Goal: Task Accomplishment & Management: Complete application form

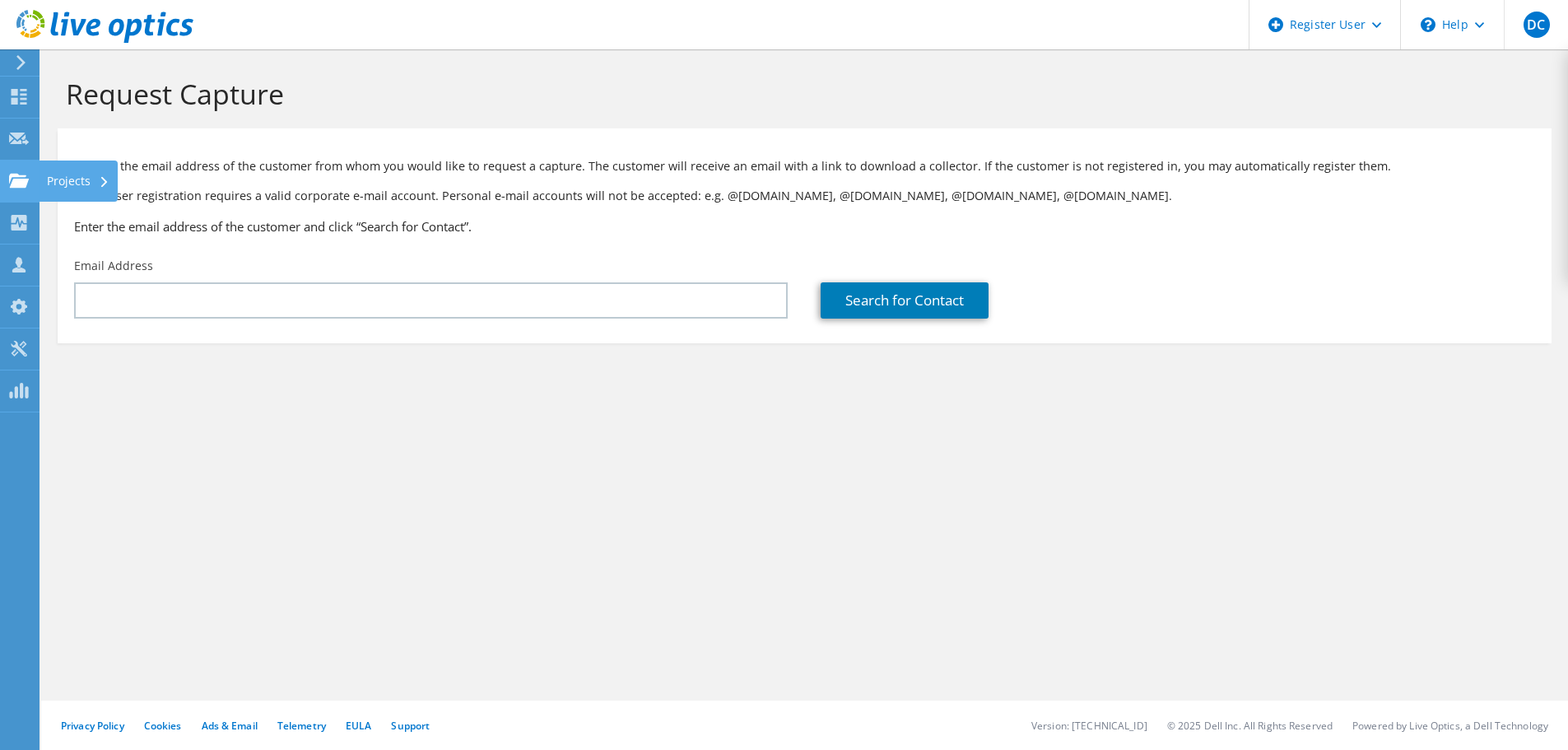
click at [21, 179] on use at bounding box center [18, 179] width 19 height 14
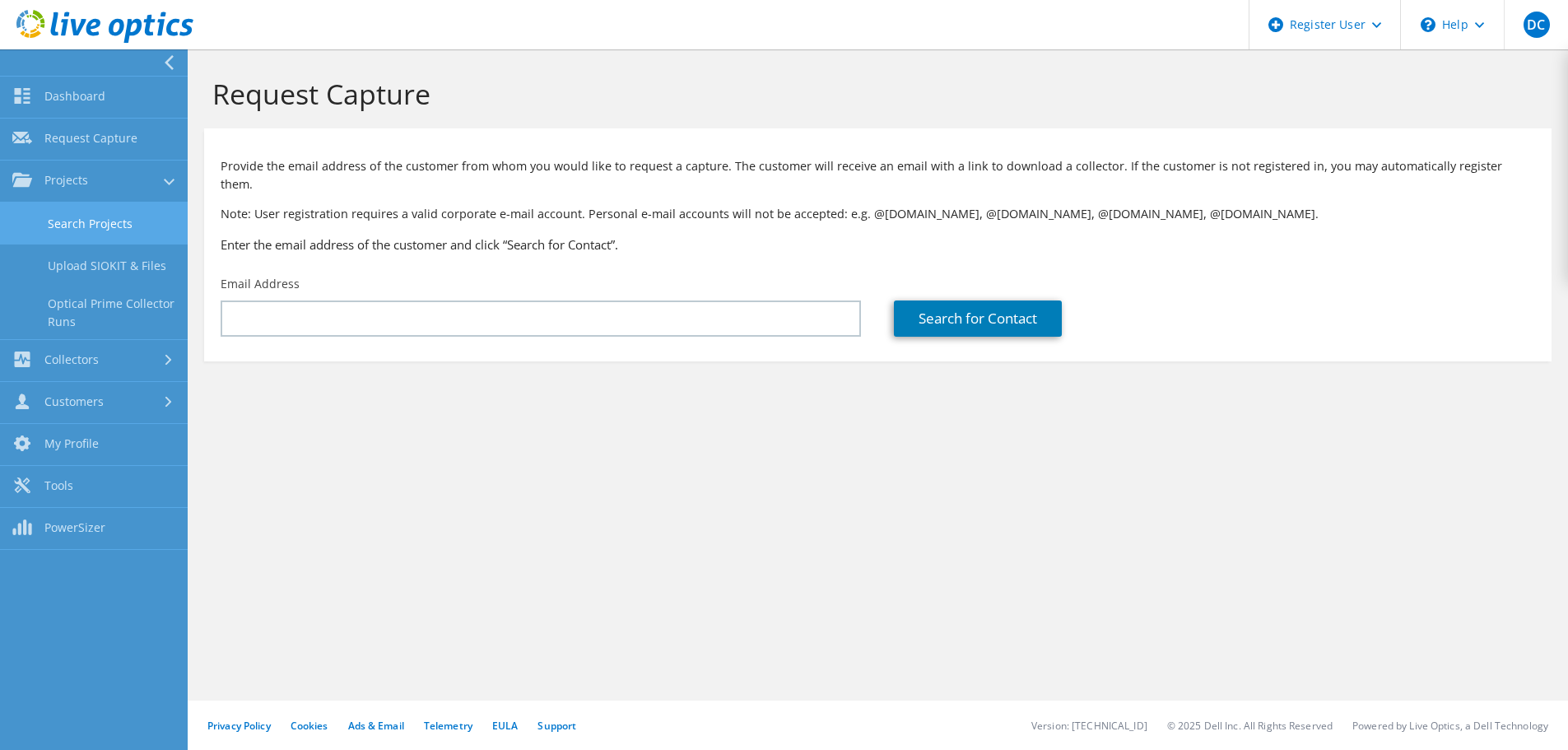
click at [96, 227] on link "Search Projects" at bounding box center [93, 223] width 187 height 42
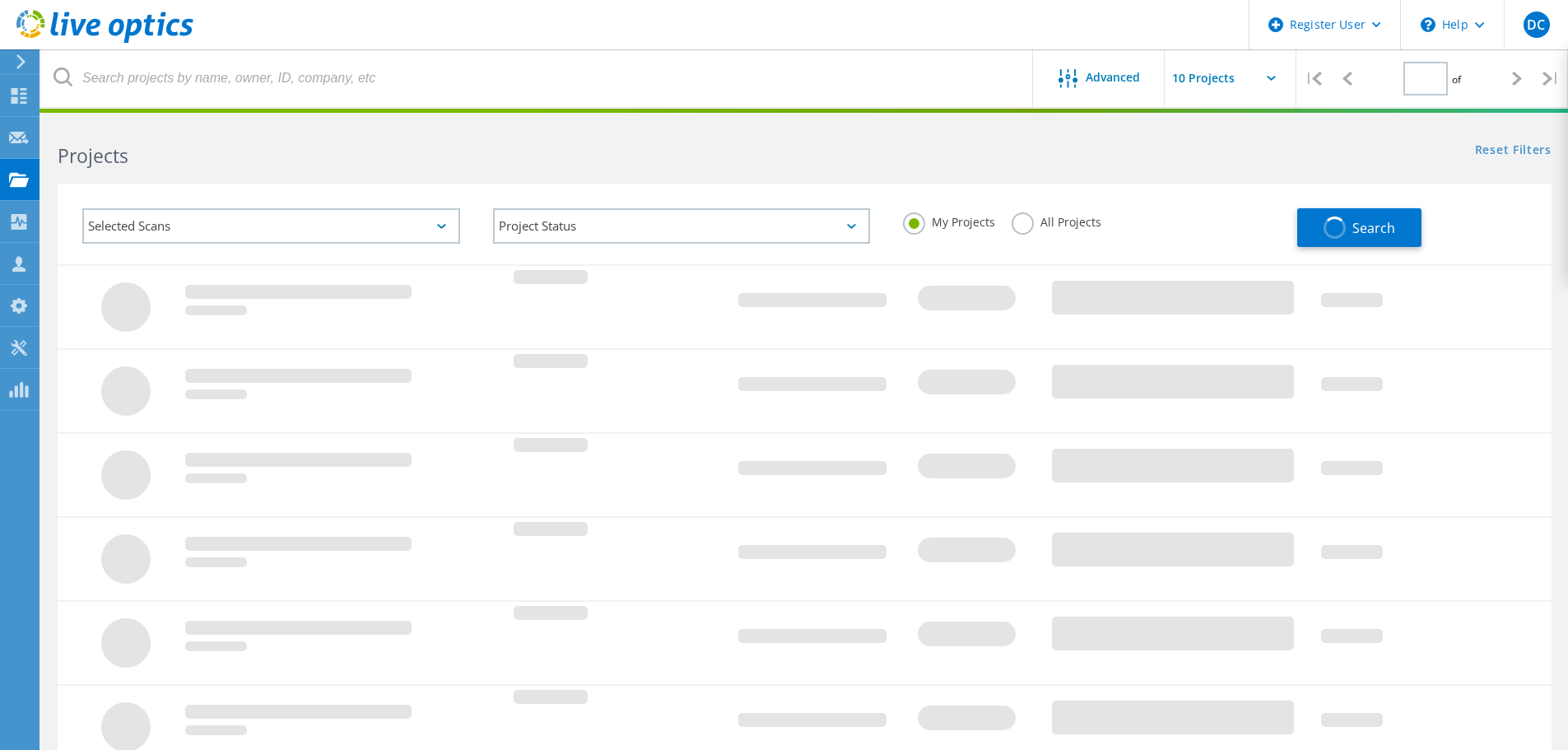
type input "1"
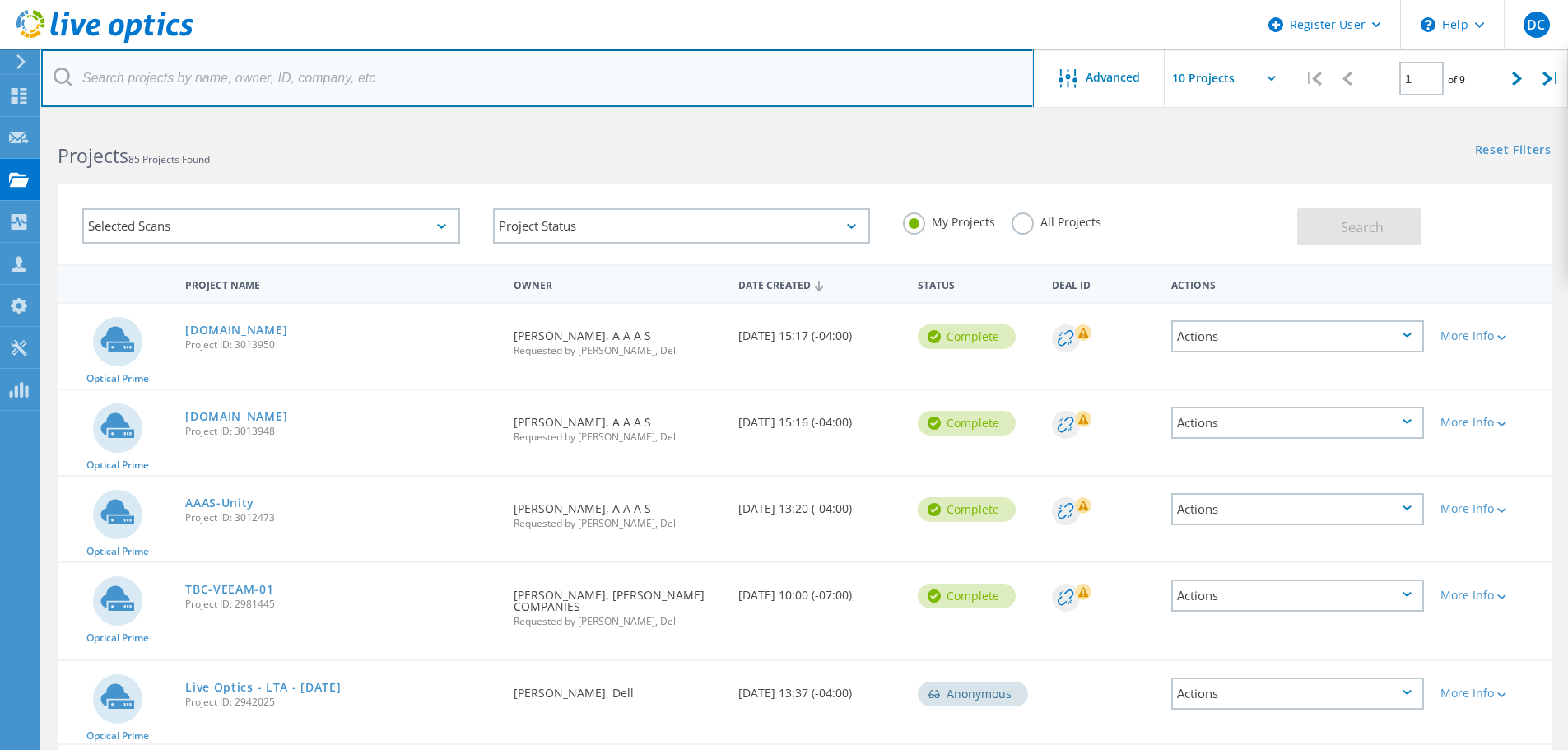
click at [330, 89] on input "text" at bounding box center [537, 78] width 993 height 57
paste input "[EMAIL_ADDRESS][DOMAIN_NAME]"
type input "[EMAIL_ADDRESS][DOMAIN_NAME]"
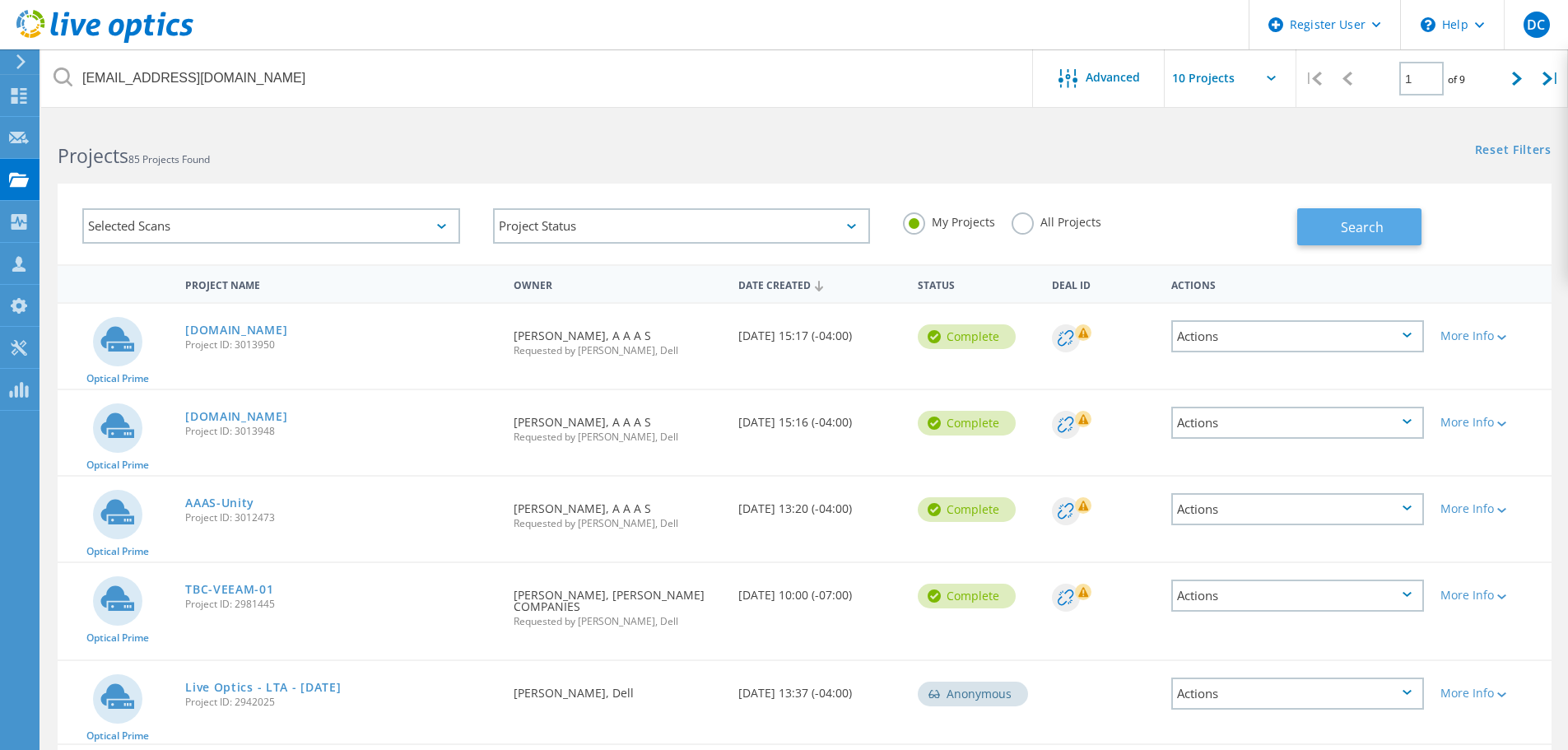
click at [1339, 235] on button "Search" at bounding box center [1359, 227] width 125 height 37
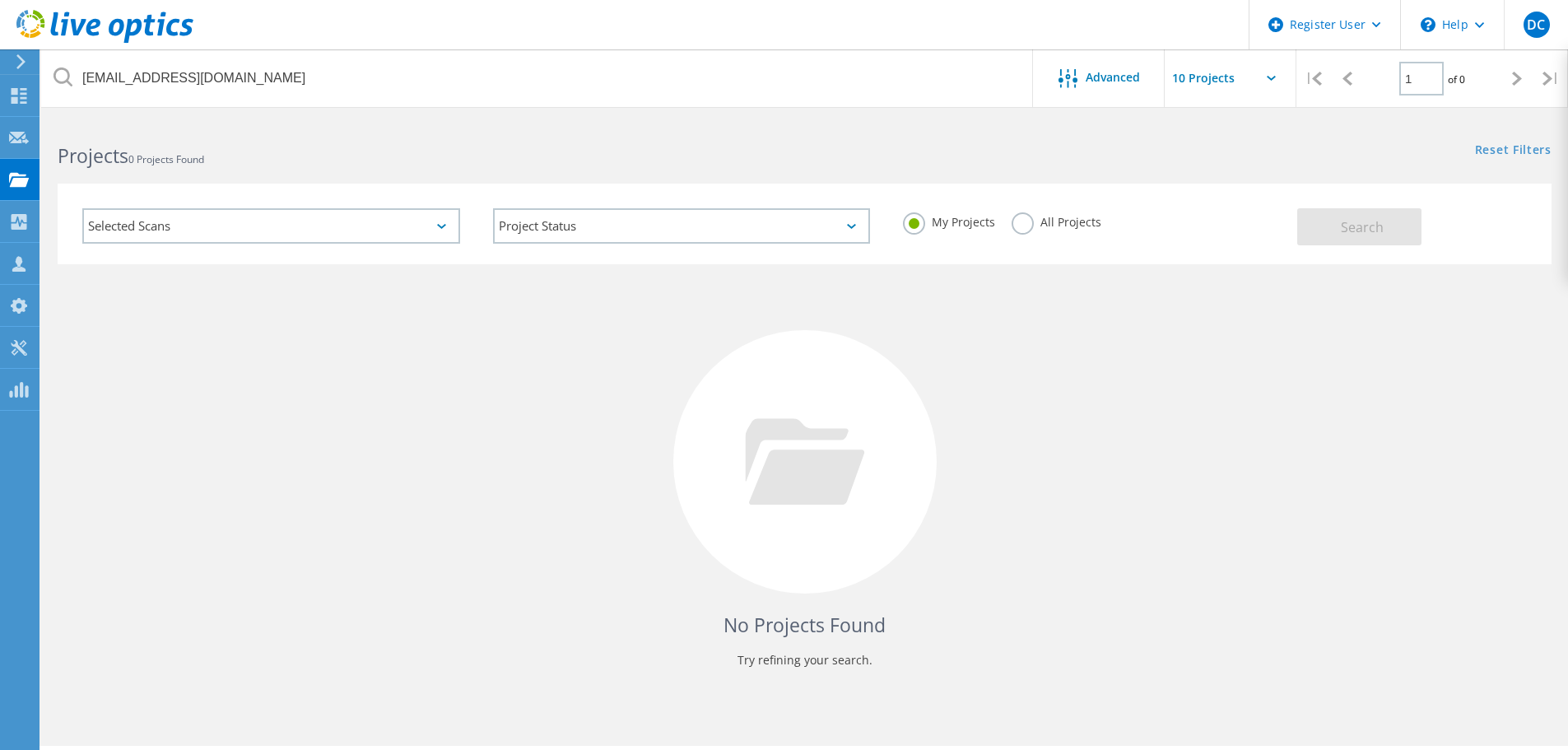
click at [1015, 228] on label "All Projects" at bounding box center [1056, 220] width 90 height 16
click at [0, 0] on input "All Projects" at bounding box center [0, 0] width 0 height 0
click at [1345, 215] on button "Search" at bounding box center [1359, 227] width 125 height 37
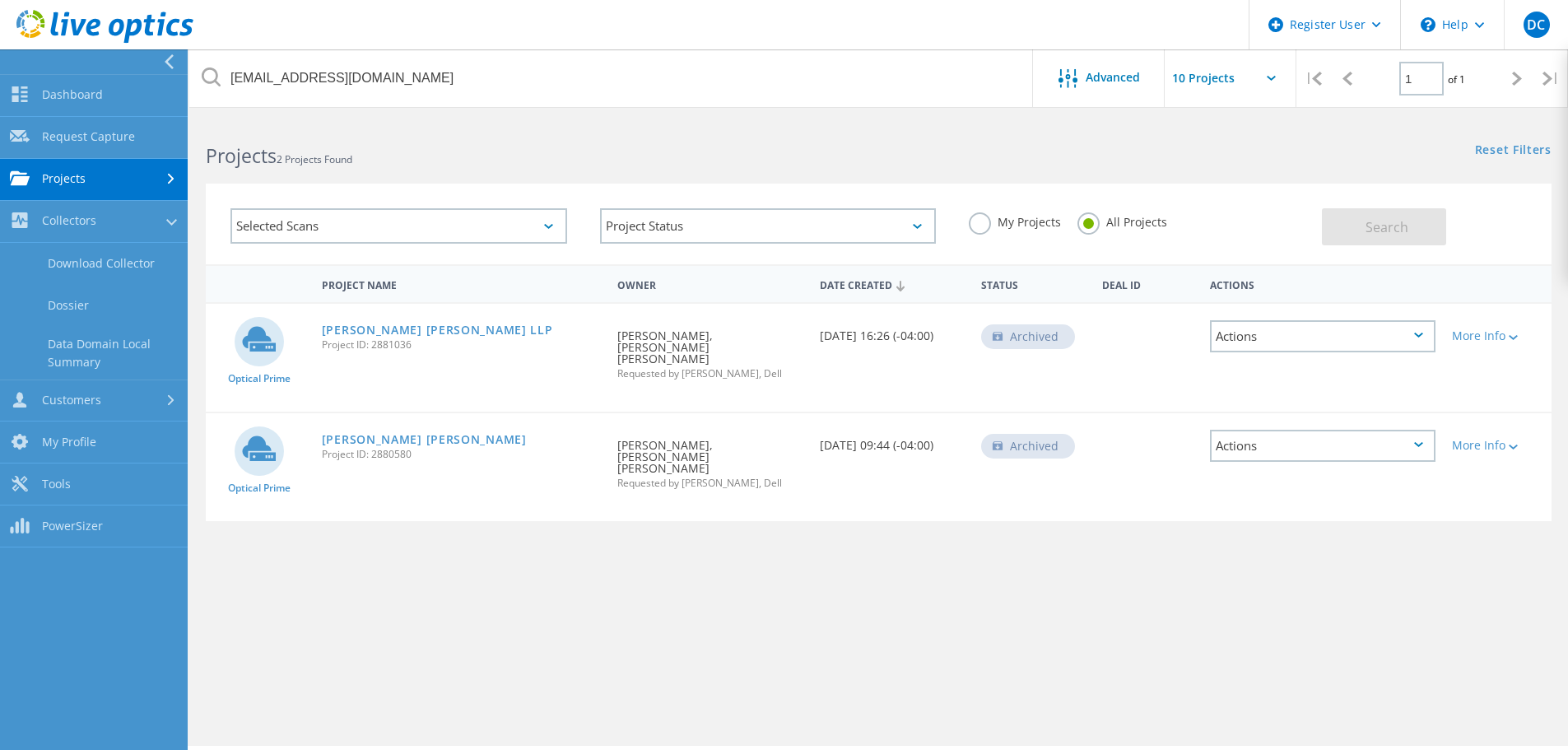
click at [78, 175] on link "Projects" at bounding box center [93, 179] width 187 height 42
click at [27, 18] on icon at bounding box center [105, 27] width 177 height 34
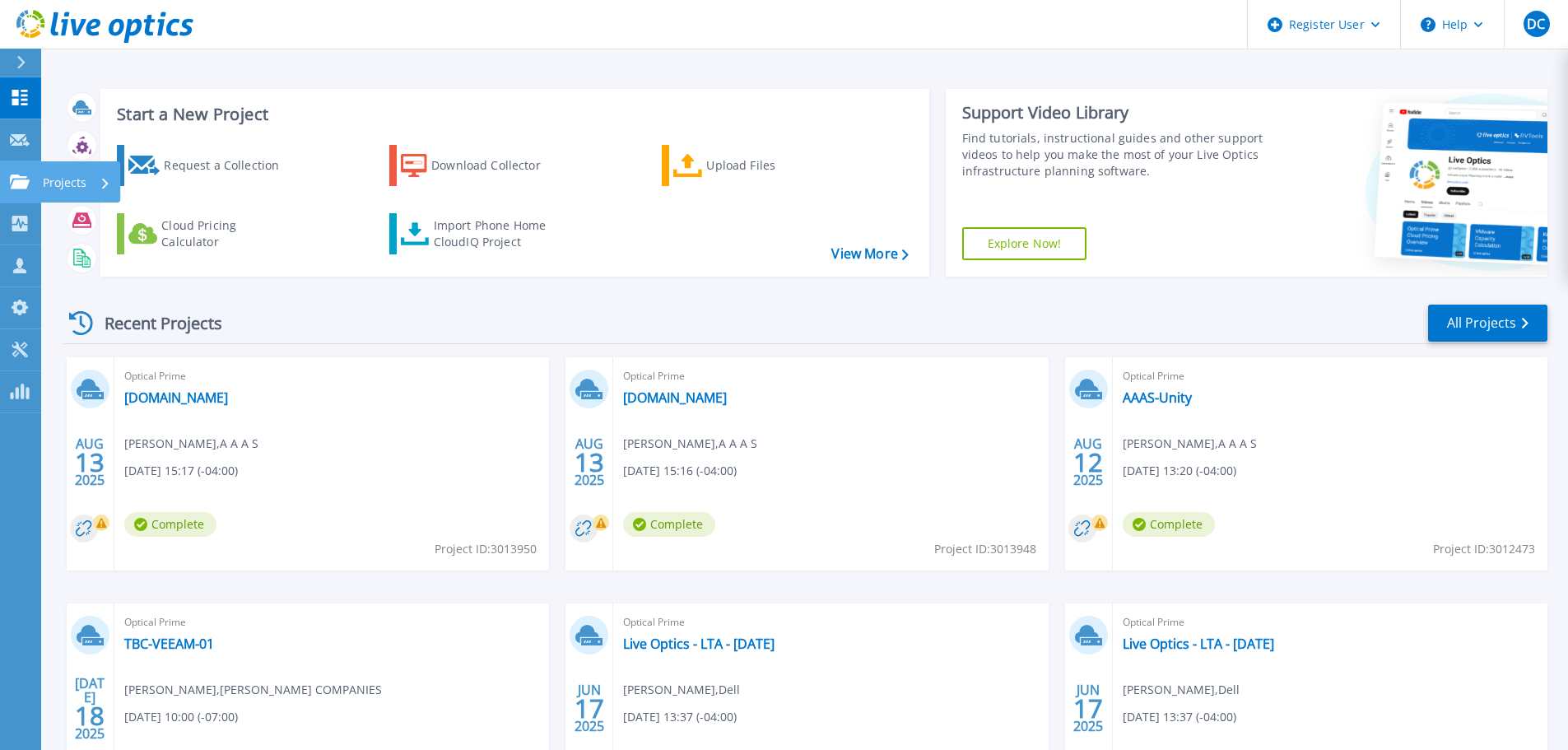
click at [15, 182] on icon at bounding box center [19, 181] width 19 height 14
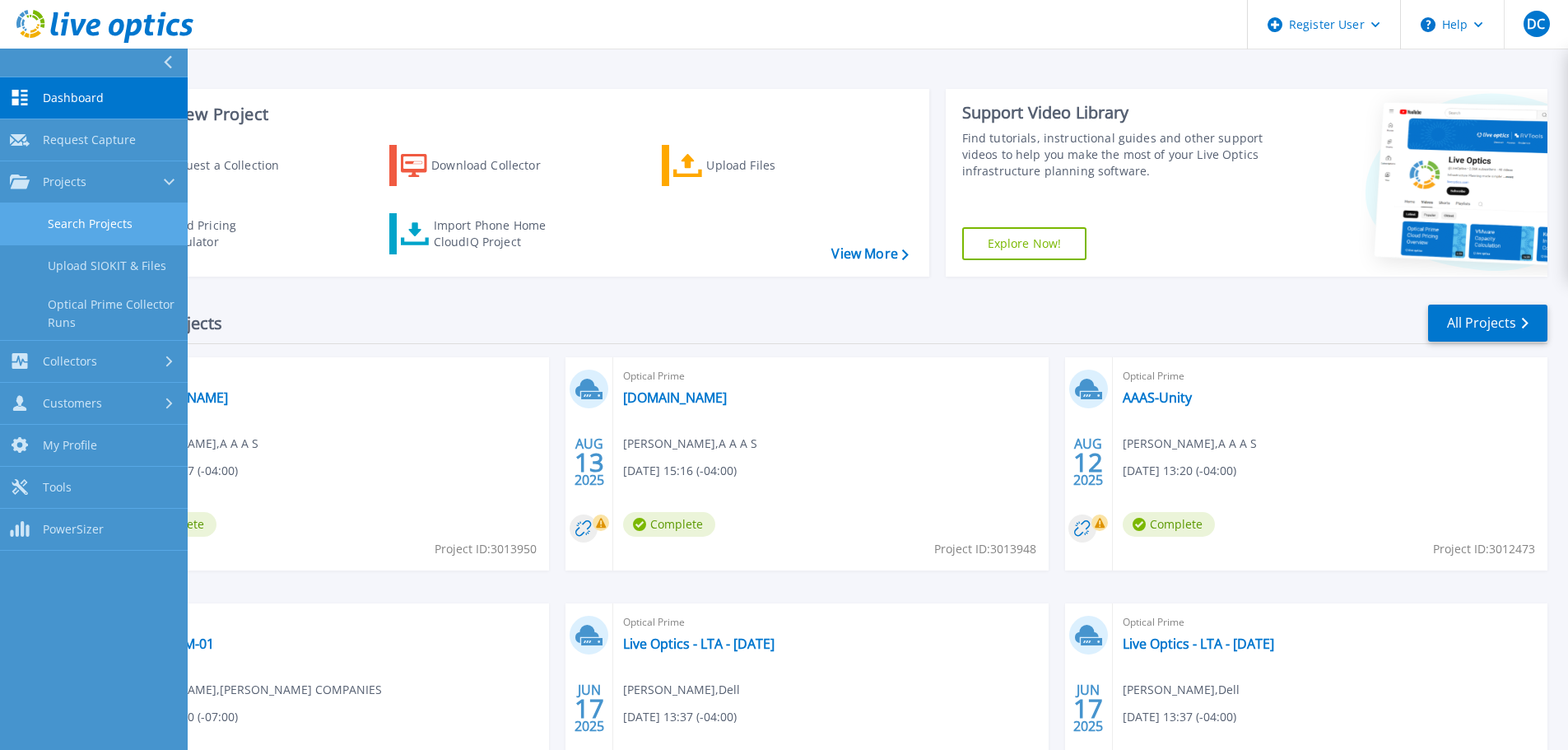
click at [81, 227] on link "Search Projects" at bounding box center [93, 224] width 187 height 42
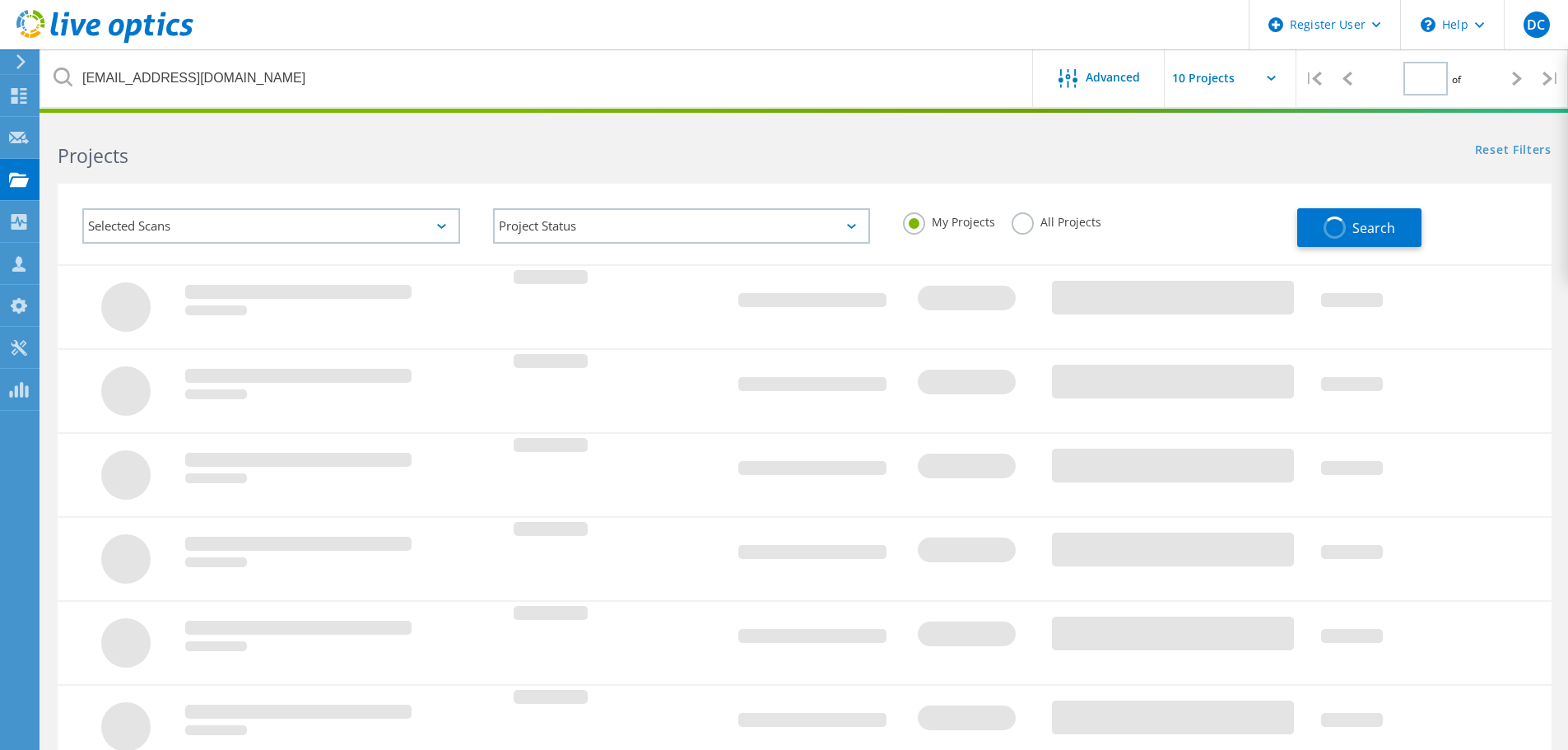
type input "1"
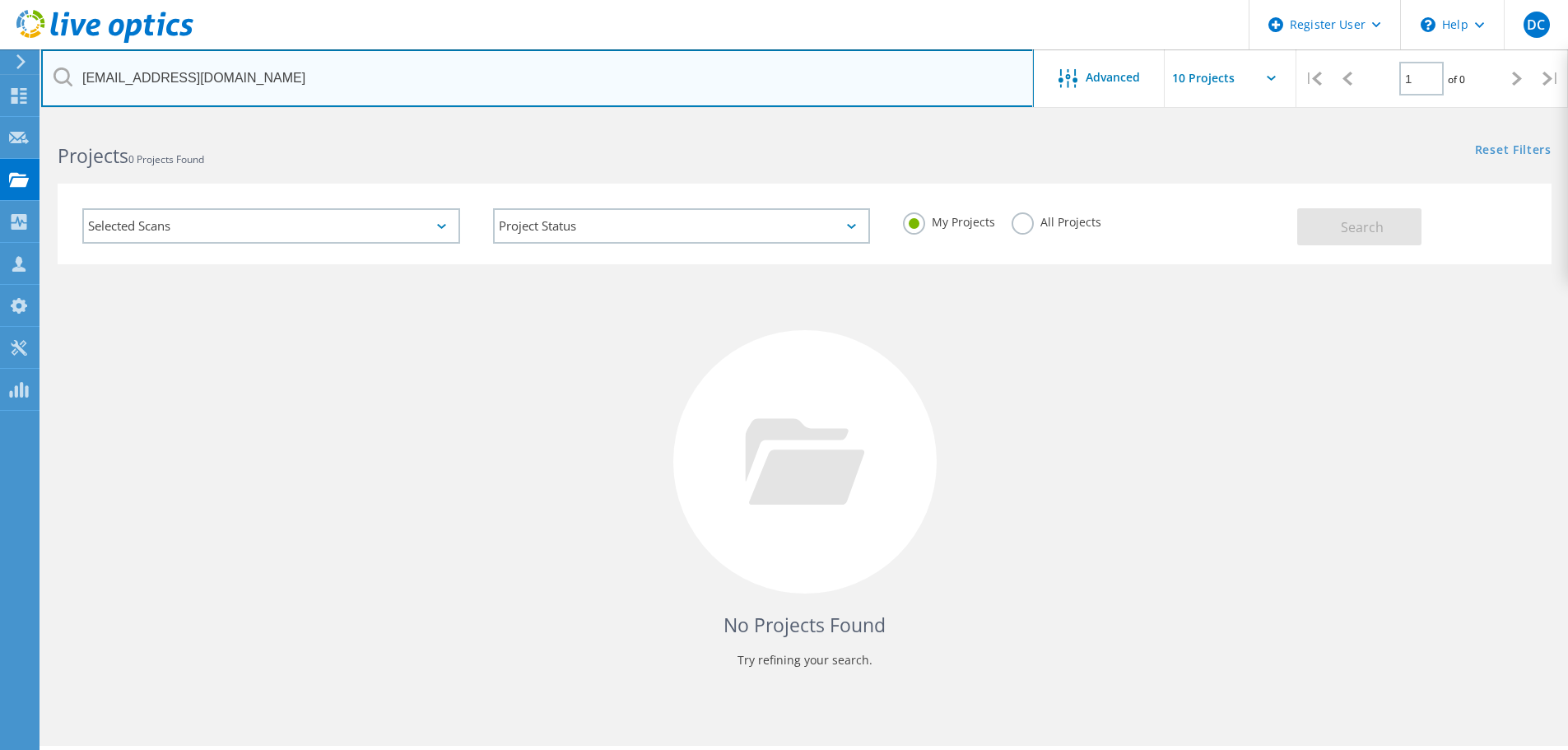
click at [268, 85] on input "[EMAIL_ADDRESS][DOMAIN_NAME]" at bounding box center [537, 78] width 993 height 57
drag, startPoint x: 268, startPoint y: 85, endPoint x: 46, endPoint y: 92, distance: 222.1
click at [46, 92] on input "[EMAIL_ADDRESS][DOMAIN_NAME]" at bounding box center [537, 78] width 993 height 57
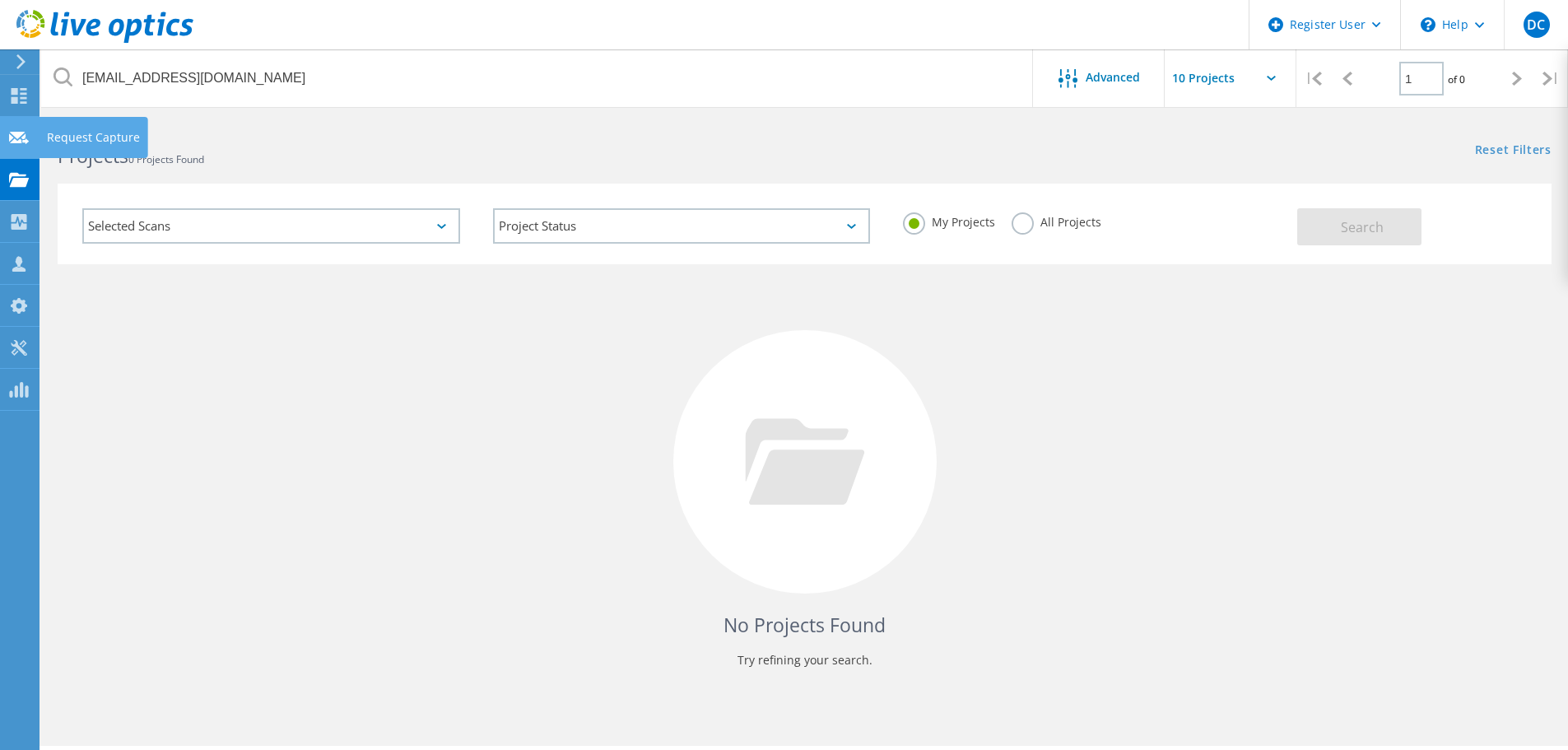
click at [20, 130] on icon at bounding box center [18, 138] width 19 height 16
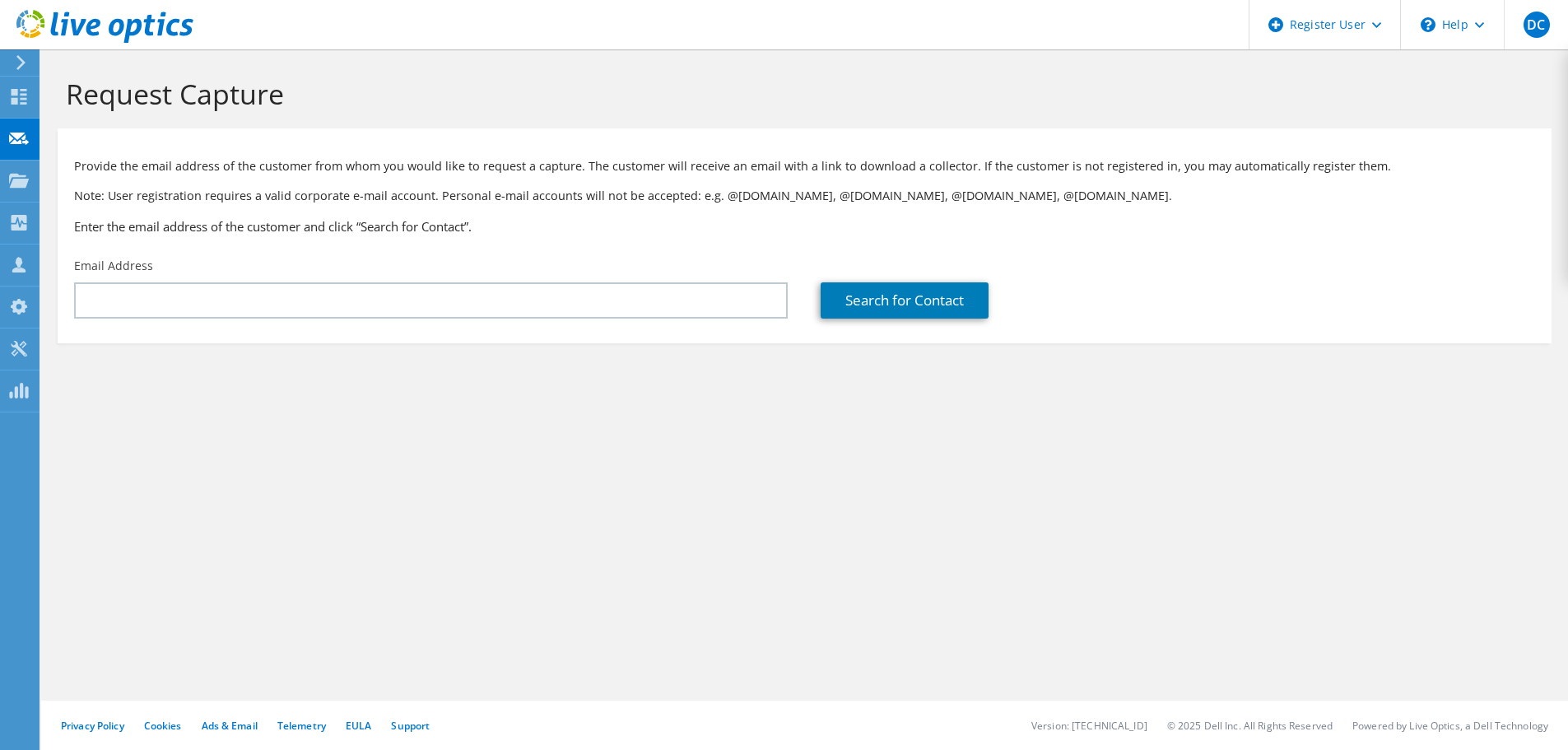
click at [443, 268] on div "Email Address" at bounding box center [430, 288] width 747 height 78
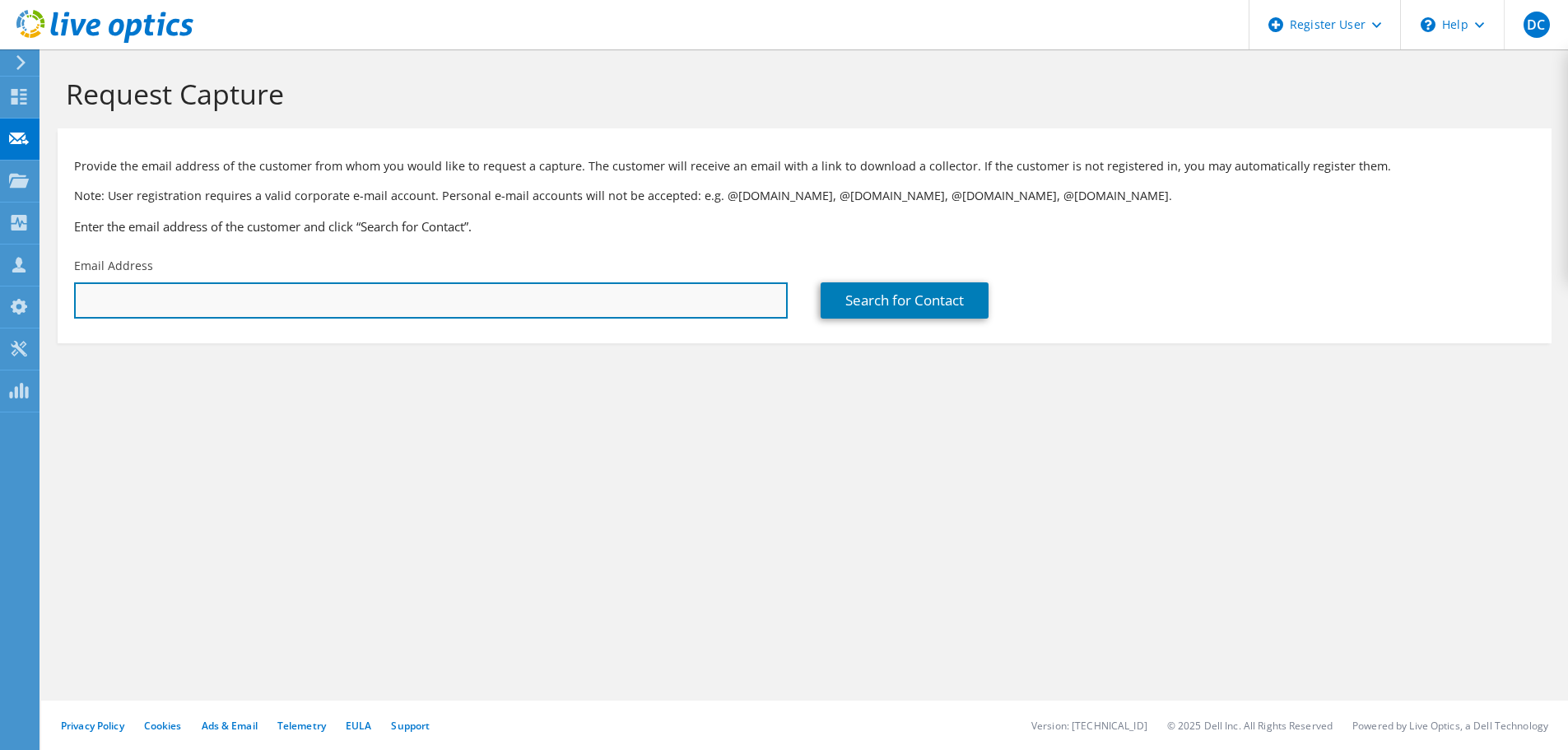
paste input "[EMAIL_ADDRESS][DOMAIN_NAME]"
click at [396, 296] on input "[EMAIL_ADDRESS][DOMAIN_NAME]" at bounding box center [430, 300] width 714 height 36
type input "[EMAIL_ADDRESS][DOMAIN_NAME]"
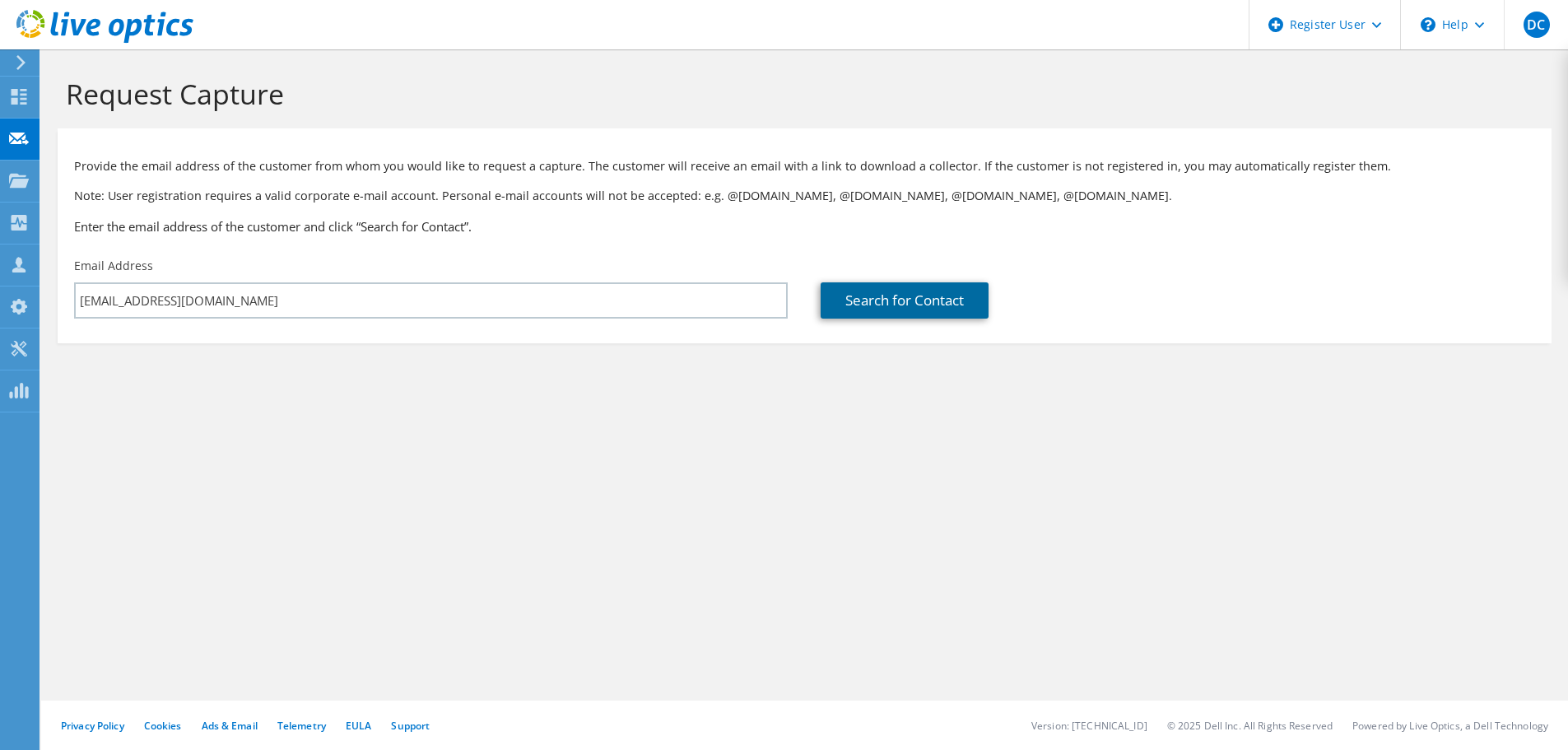
click at [852, 299] on link "Search for Contact" at bounding box center [905, 300] width 168 height 36
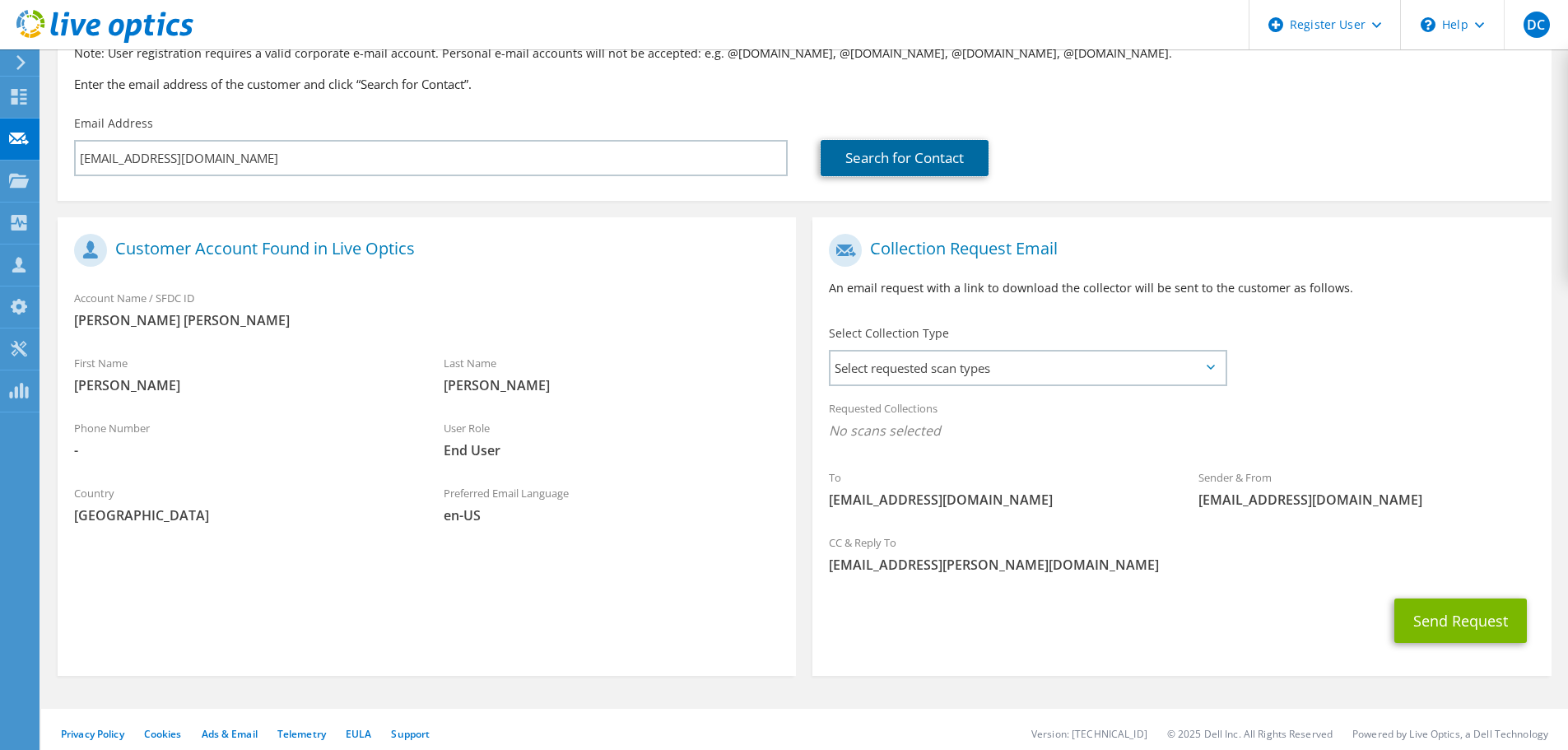
scroll to position [151, 0]
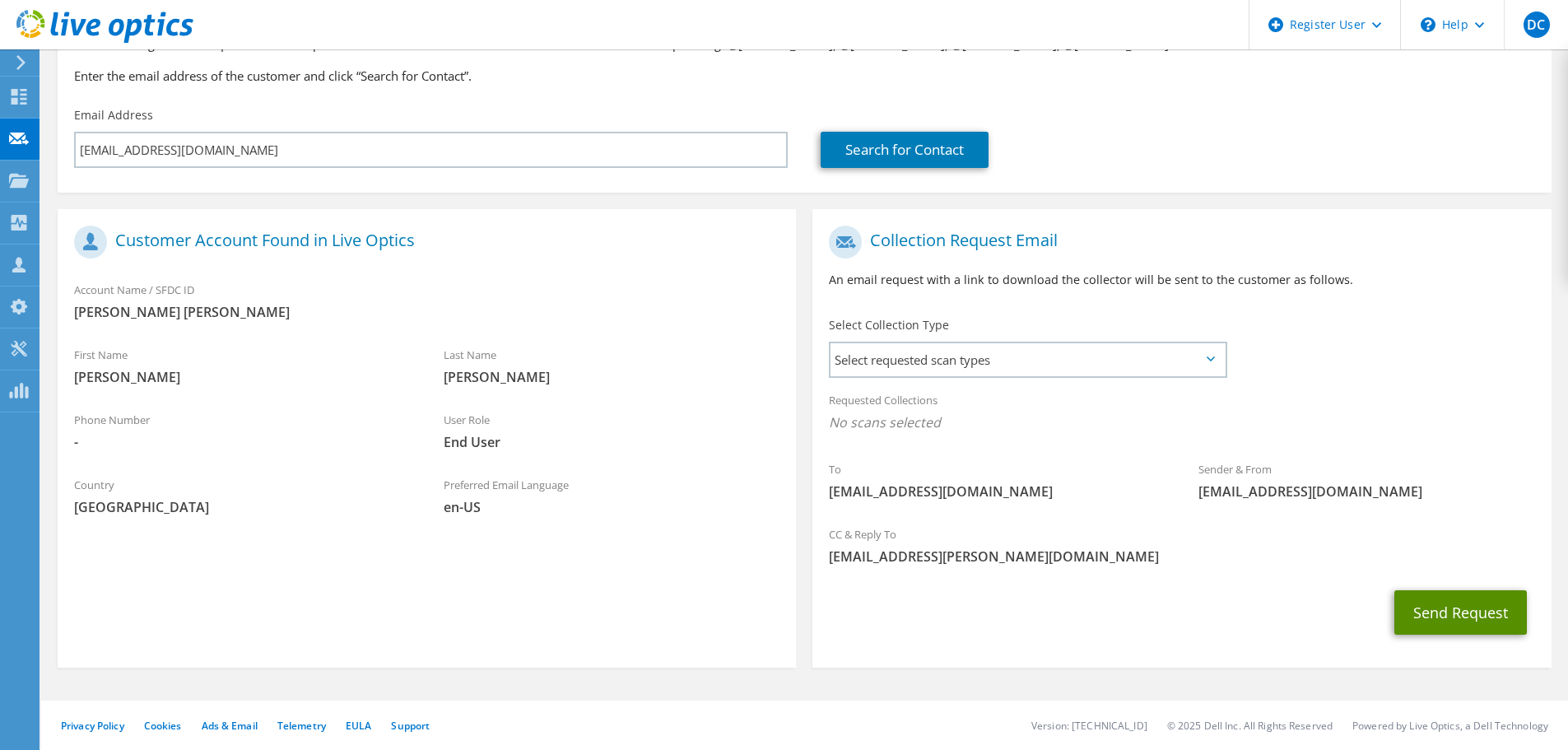
click at [1450, 621] on button "Send Request" at bounding box center [1461, 612] width 133 height 44
